Goal: Information Seeking & Learning: Learn about a topic

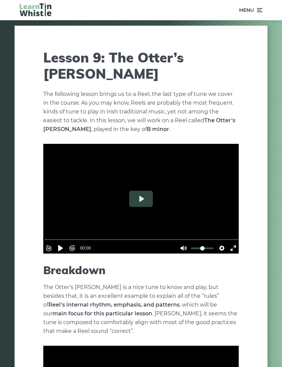
click at [256, 10] on icon at bounding box center [258, 10] width 7 height 8
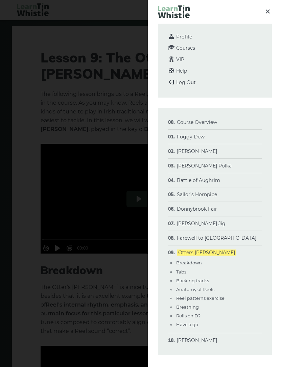
click at [190, 48] on span "Courses" at bounding box center [185, 48] width 19 height 6
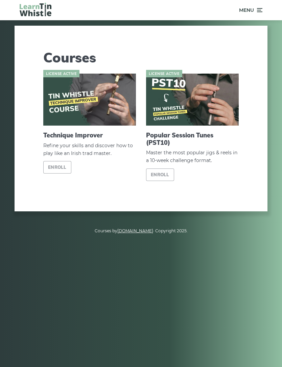
click at [168, 178] on link "Enroll" at bounding box center [160, 175] width 28 height 13
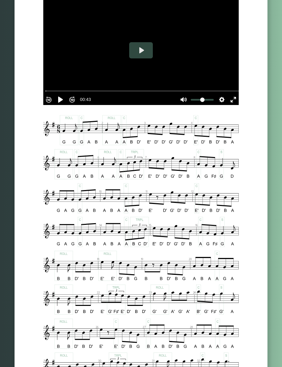
scroll to position [187, 0]
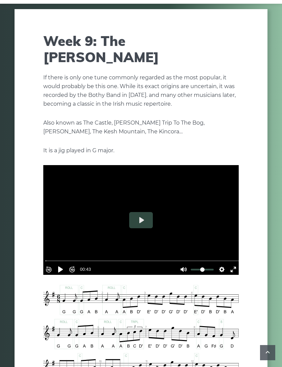
scroll to position [0, 0]
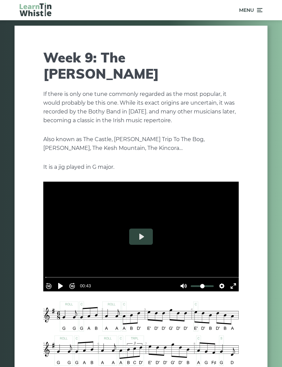
click at [259, 13] on icon at bounding box center [258, 10] width 7 height 8
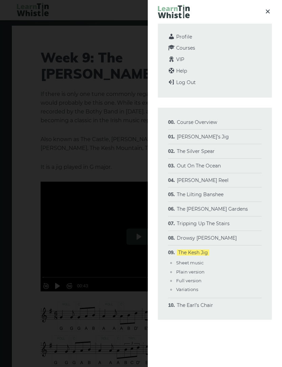
click at [191, 50] on span "Courses" at bounding box center [185, 48] width 19 height 6
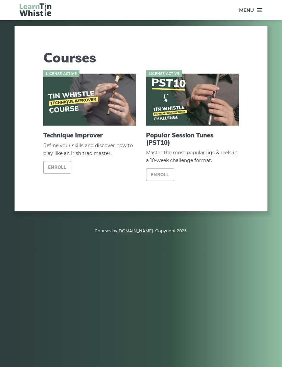
click at [112, 103] on img at bounding box center [89, 100] width 93 height 52
click at [67, 170] on link "Enroll" at bounding box center [57, 167] width 28 height 13
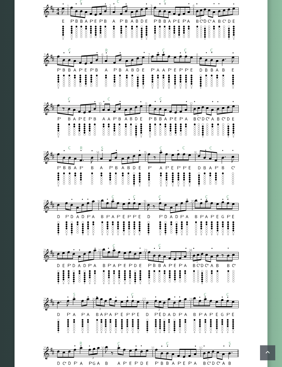
scroll to position [556, 0]
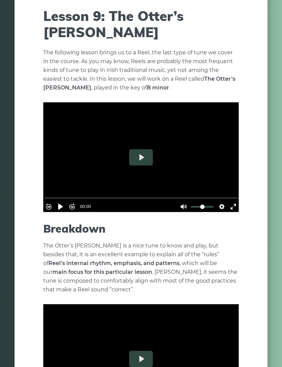
scroll to position [0, 0]
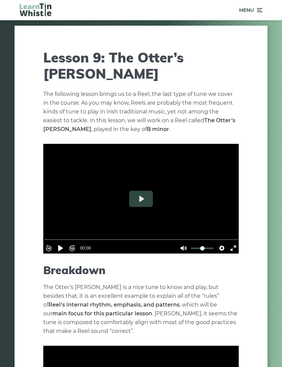
click at [264, 16] on div "Menu" at bounding box center [140, 10] width 263 height 20
click at [260, 10] on icon at bounding box center [258, 10] width 7 height 8
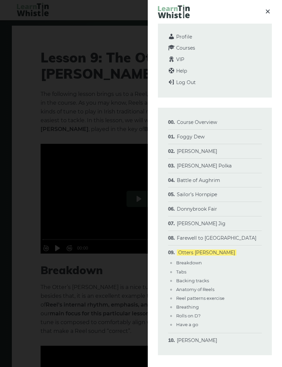
click at [202, 342] on link "[PERSON_NAME]" at bounding box center [197, 341] width 40 height 6
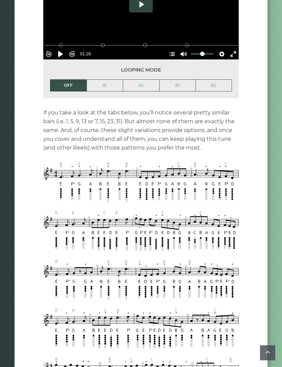
scroll to position [354, 0]
